Goal: Information Seeking & Learning: Learn about a topic

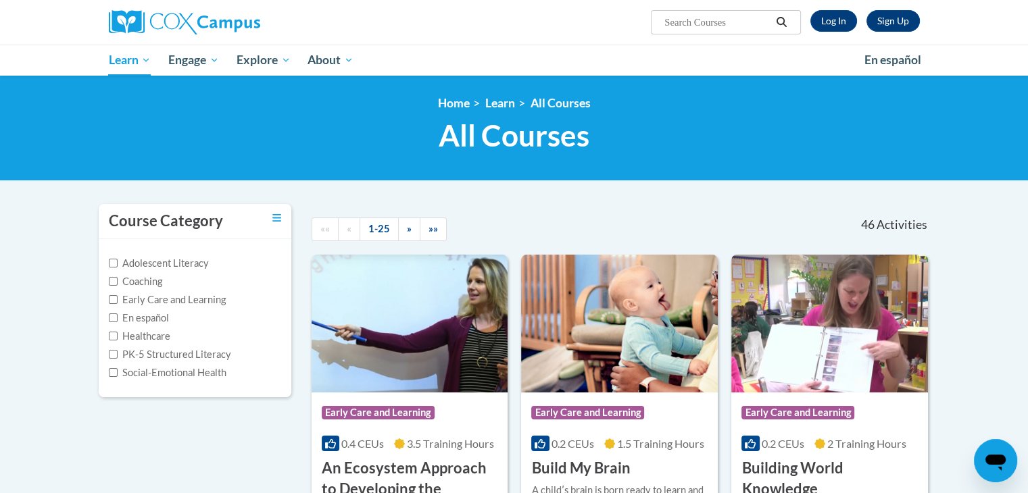
click at [719, 22] on input "Search..." at bounding box center [717, 22] width 108 height 16
paste input "Oral Language Development Is The Foundation of Literacy"
type input "Oral Language Development Is The Foundation of Literacy"
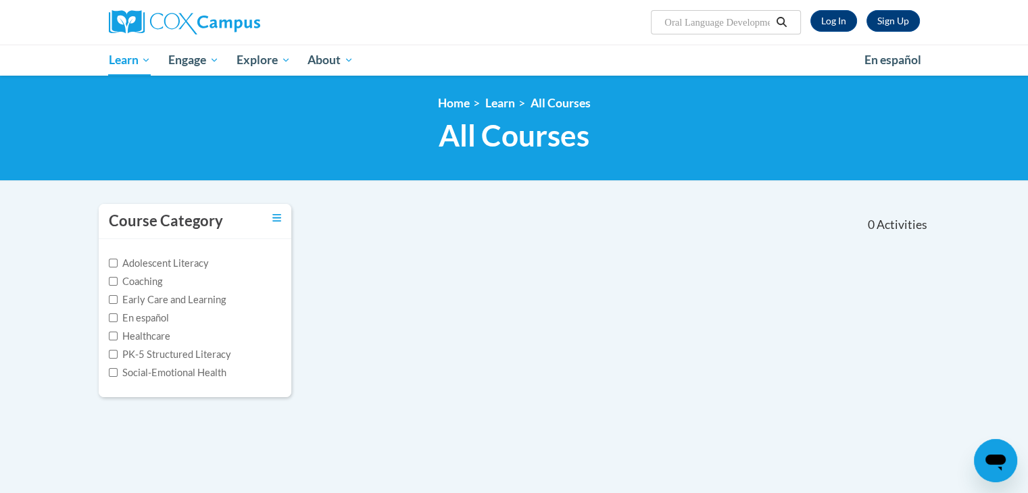
click at [725, 22] on input "Oral Language Development Is The Foundation of Literacy" at bounding box center [717, 22] width 108 height 16
drag, startPoint x: 665, startPoint y: 20, endPoint x: 821, endPoint y: 20, distance: 156.2
click at [821, 20] on div "Sign Up Log In Search Search... Oral Language Development Is The Foundation of …" at bounding box center [653, 17] width 554 height 34
paste input ","
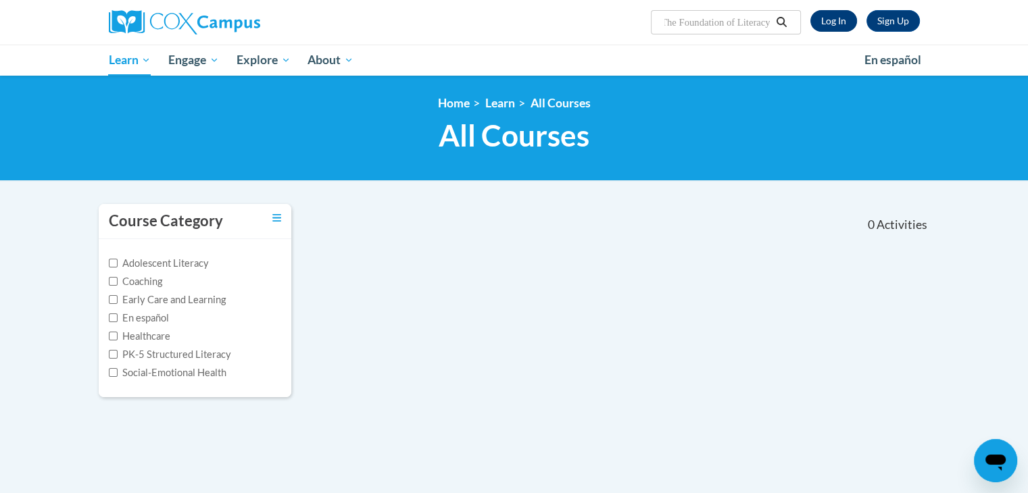
type input ", Oral Language Development Is The Foundation of Literacy"
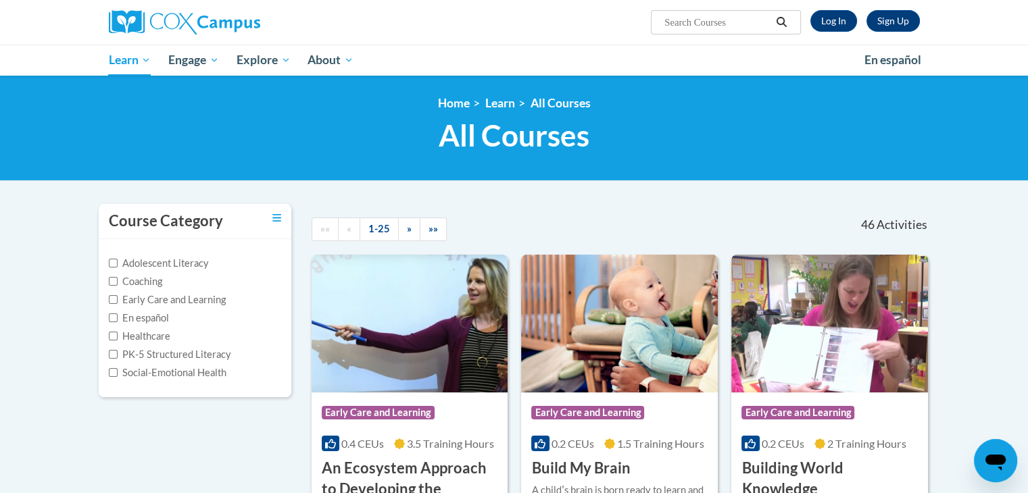
click at [690, 22] on input "Search..." at bounding box center [717, 22] width 108 height 16
type input "oral language"
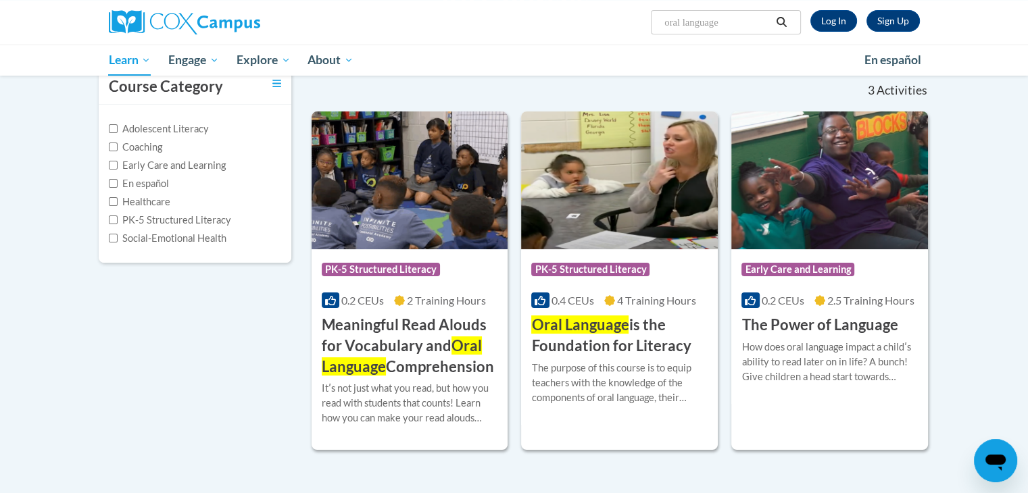
scroll to position [132, 0]
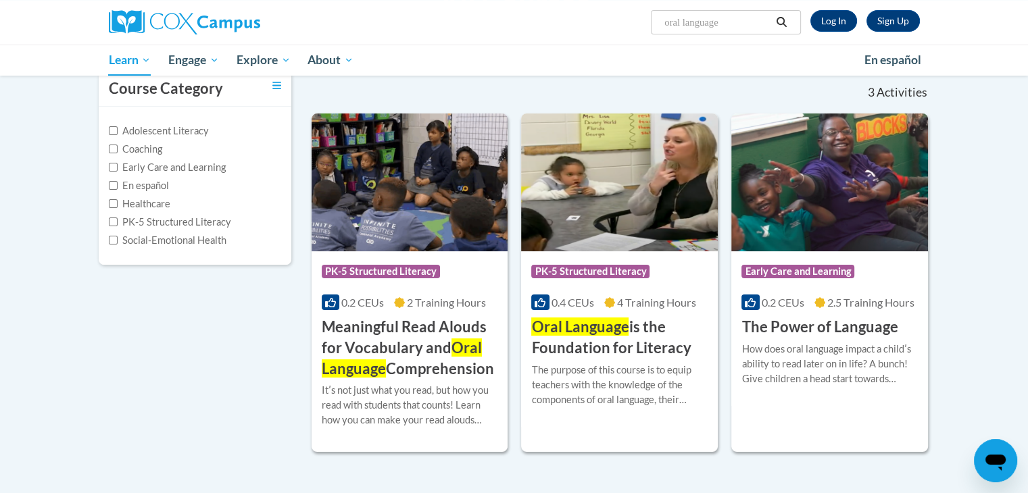
click at [741, 22] on input "oral language" at bounding box center [717, 22] width 108 height 16
type input "oral language development"
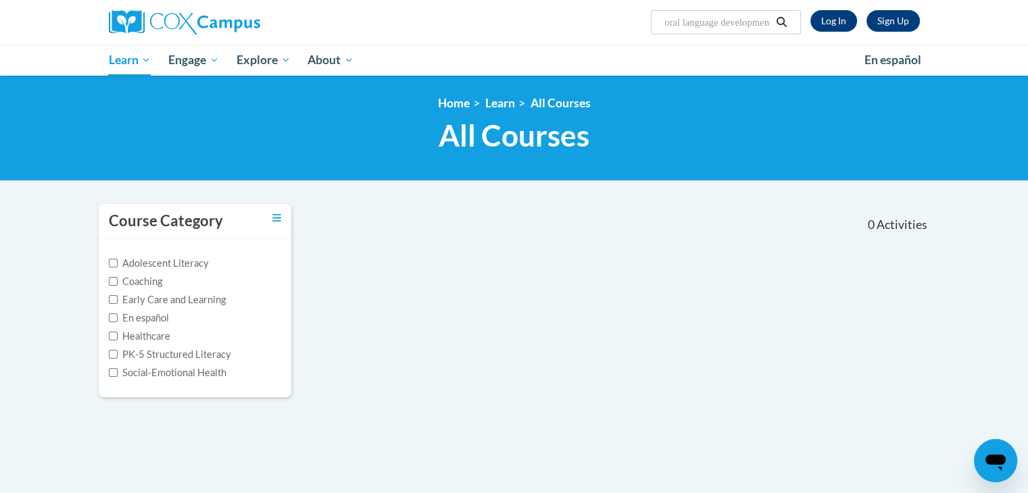
scroll to position [0, 13]
drag, startPoint x: 730, startPoint y: 20, endPoint x: 786, endPoint y: 26, distance: 56.4
click at [786, 26] on span "Search Search... oral language development" at bounding box center [725, 22] width 149 height 24
type input "oral language"
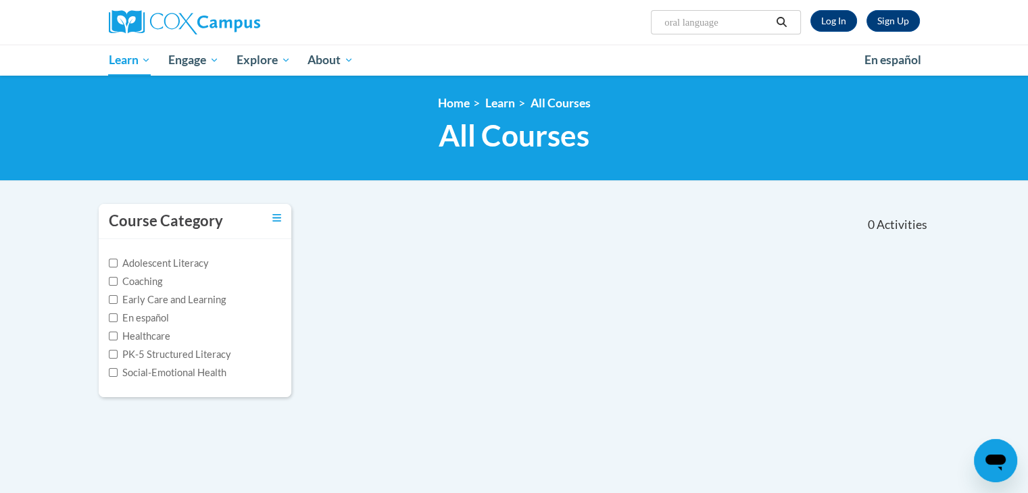
click at [781, 24] on icon "Search" at bounding box center [782, 22] width 10 height 10
type input "oral language"
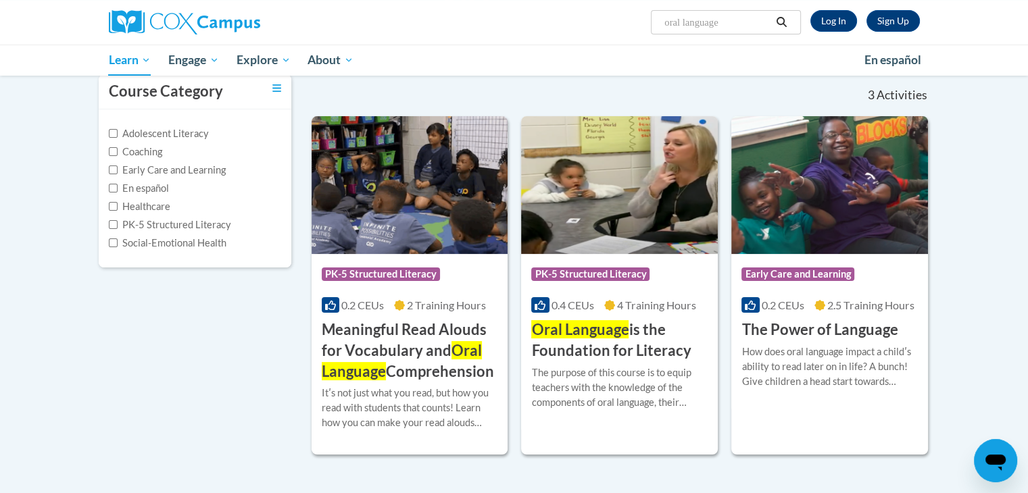
scroll to position [130, 0]
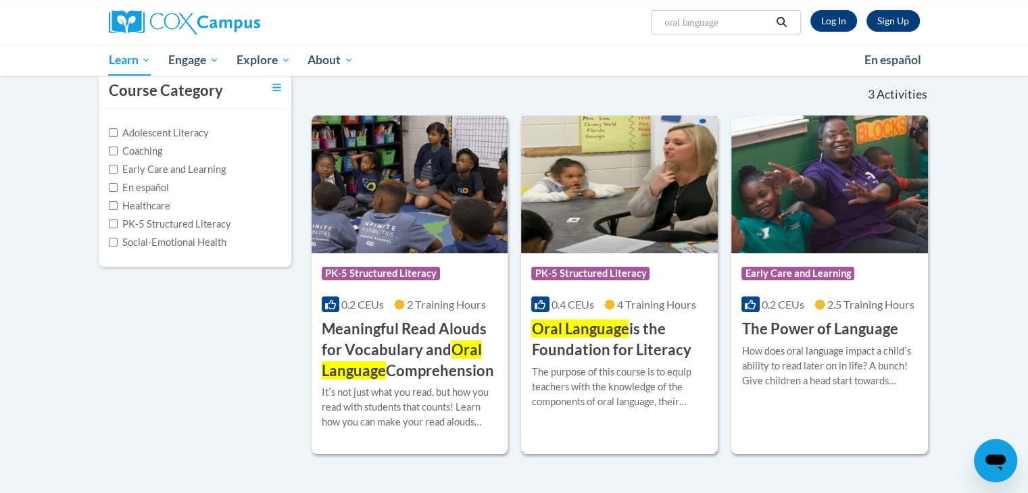
click at [619, 346] on h3 "Oral Language is the Foundation for Literacy" at bounding box center [619, 340] width 176 height 42
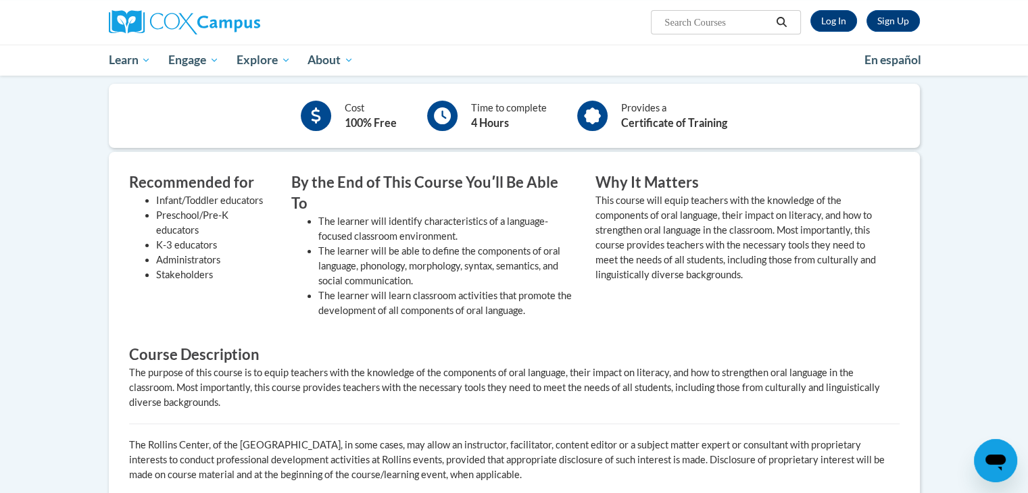
scroll to position [218, 0]
